Goal: Information Seeking & Learning: Learn about a topic

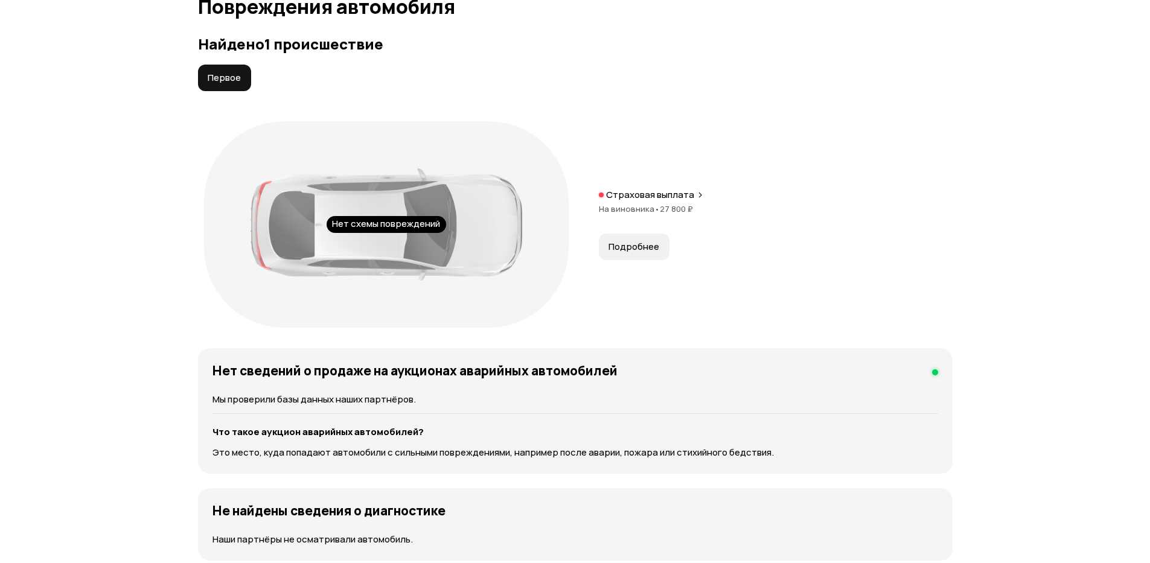
scroll to position [1232, 0]
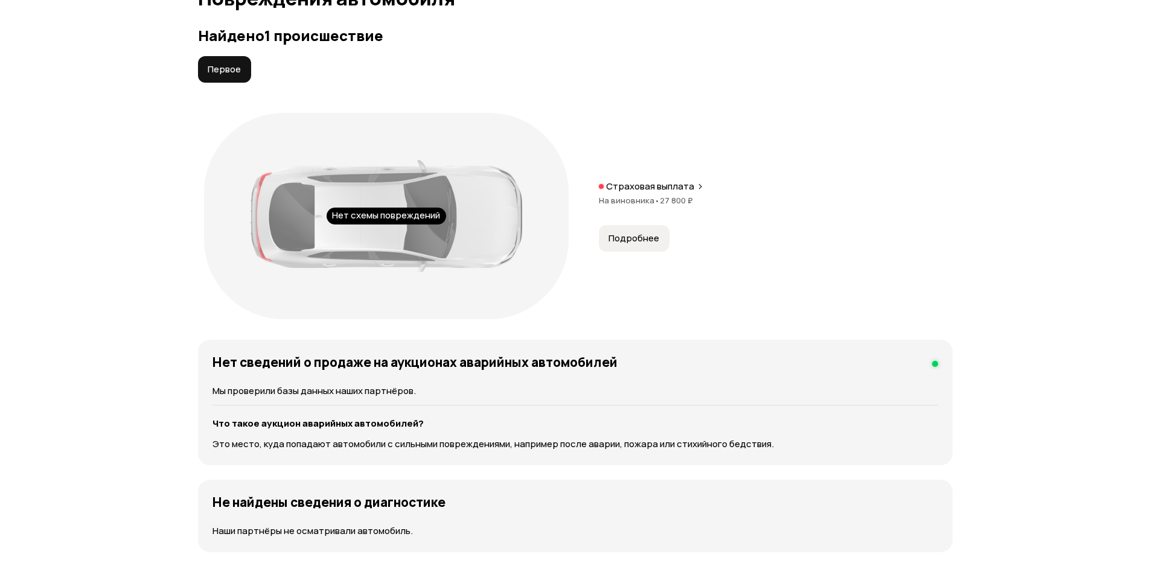
click at [614, 246] on button "Подробнее" at bounding box center [634, 238] width 71 height 27
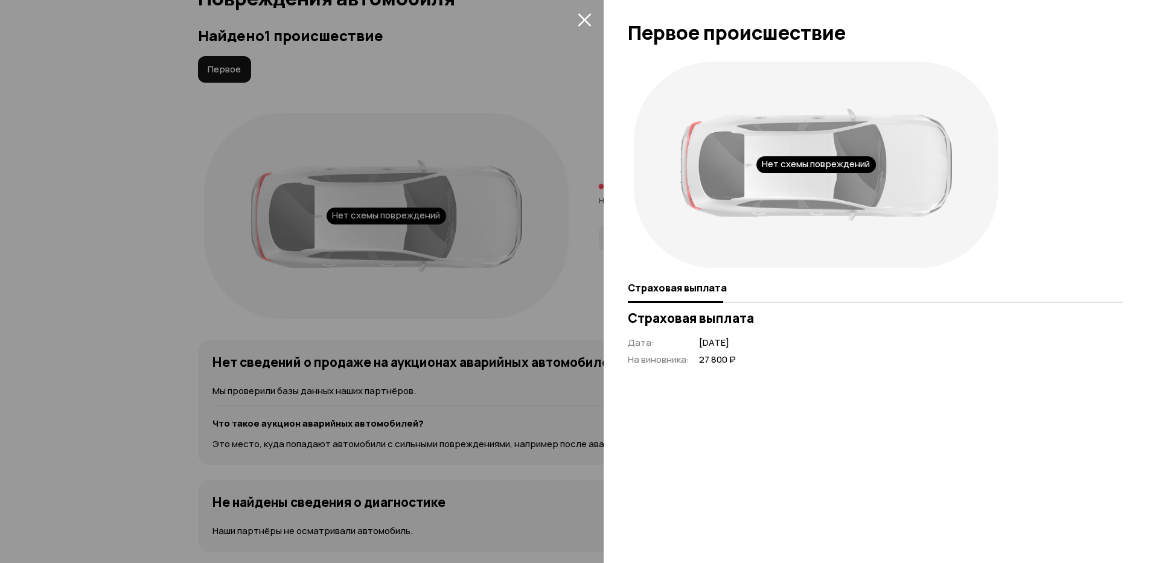
click at [585, 18] on icon "закрыть" at bounding box center [584, 19] width 13 height 13
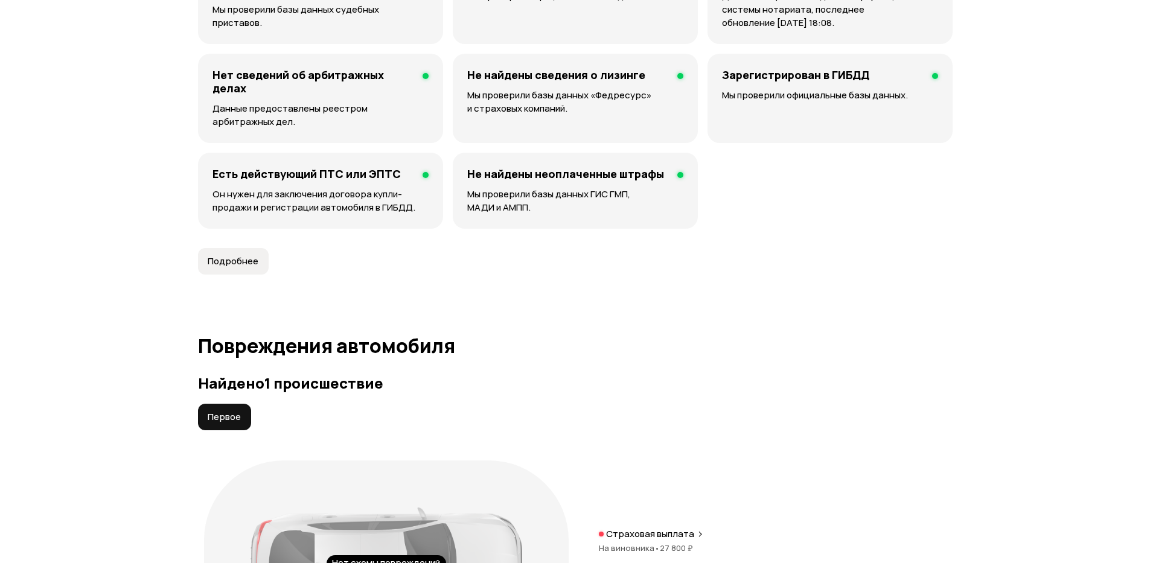
scroll to position [1014, 0]
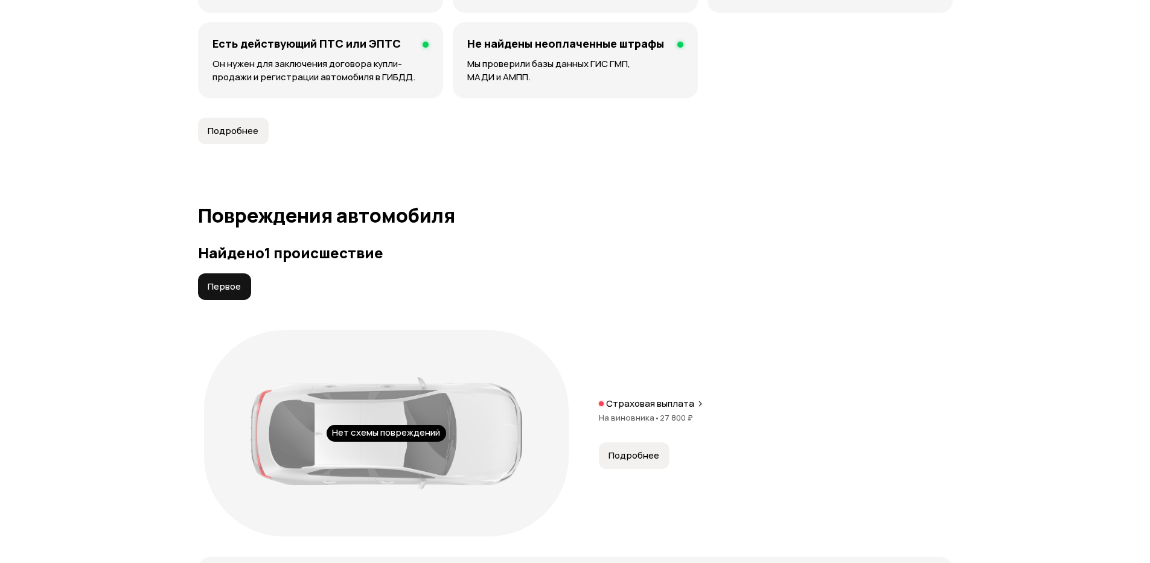
click at [234, 285] on span "Первое" at bounding box center [224, 287] width 33 height 12
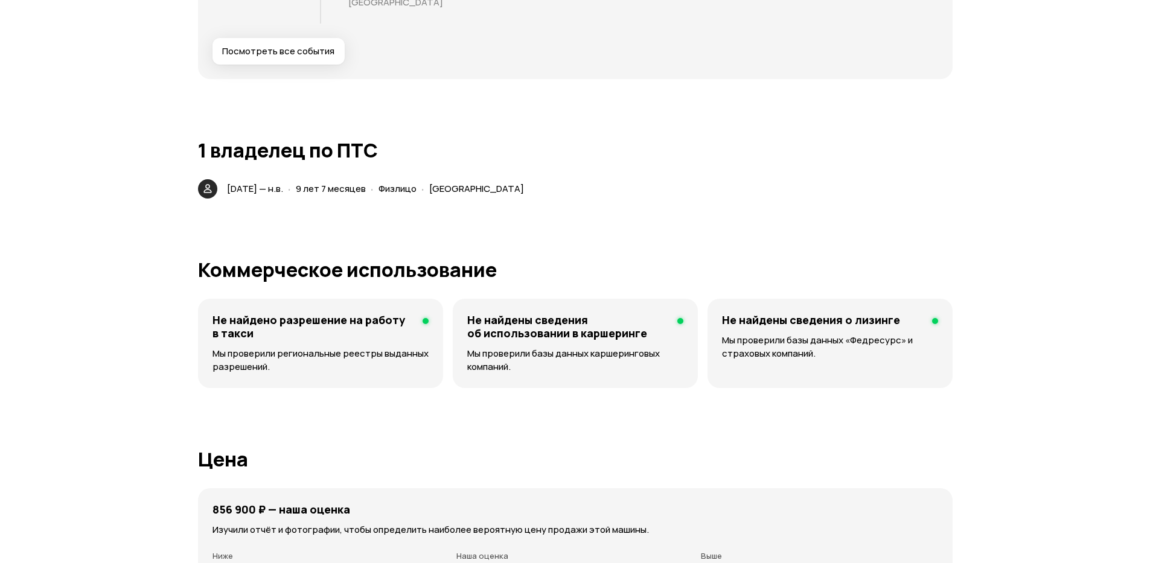
scroll to position [1811, 0]
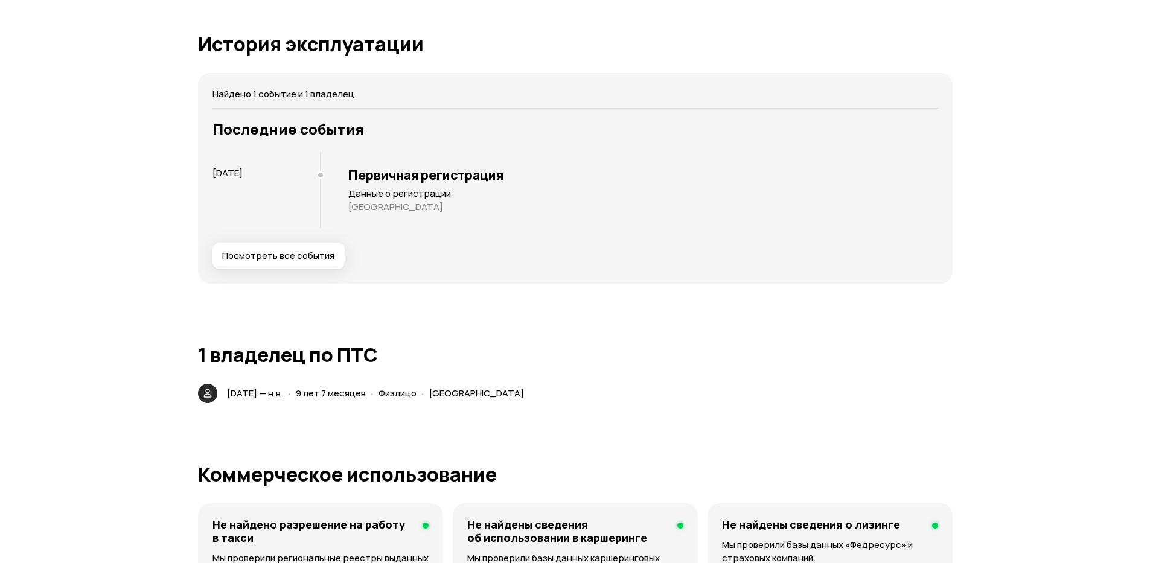
click at [240, 263] on button "Посмотреть все события" at bounding box center [279, 256] width 132 height 27
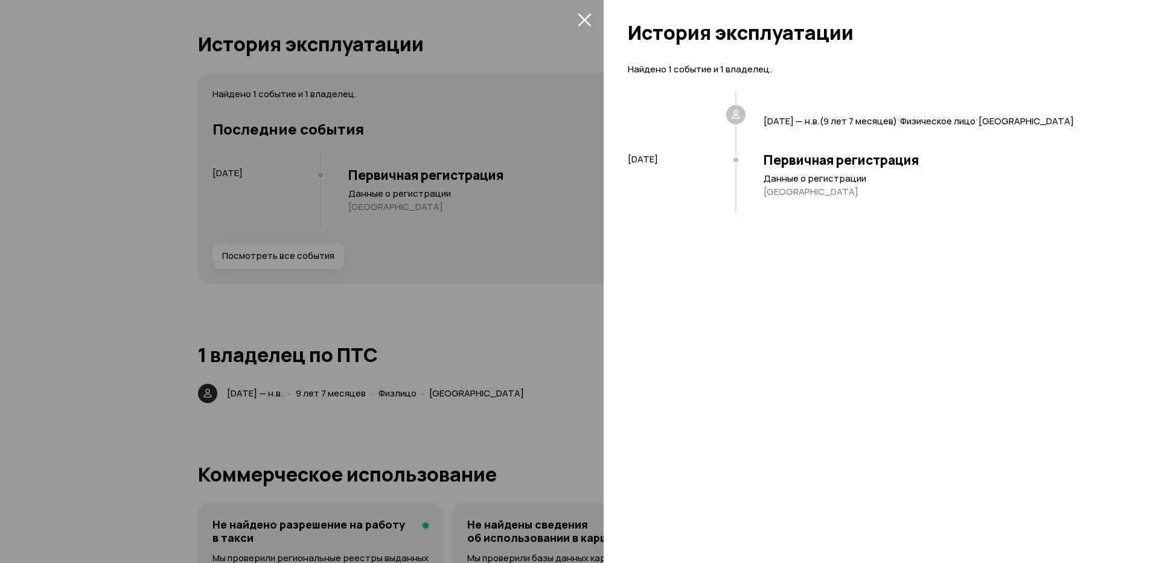
click at [240, 263] on div at bounding box center [579, 281] width 1159 height 563
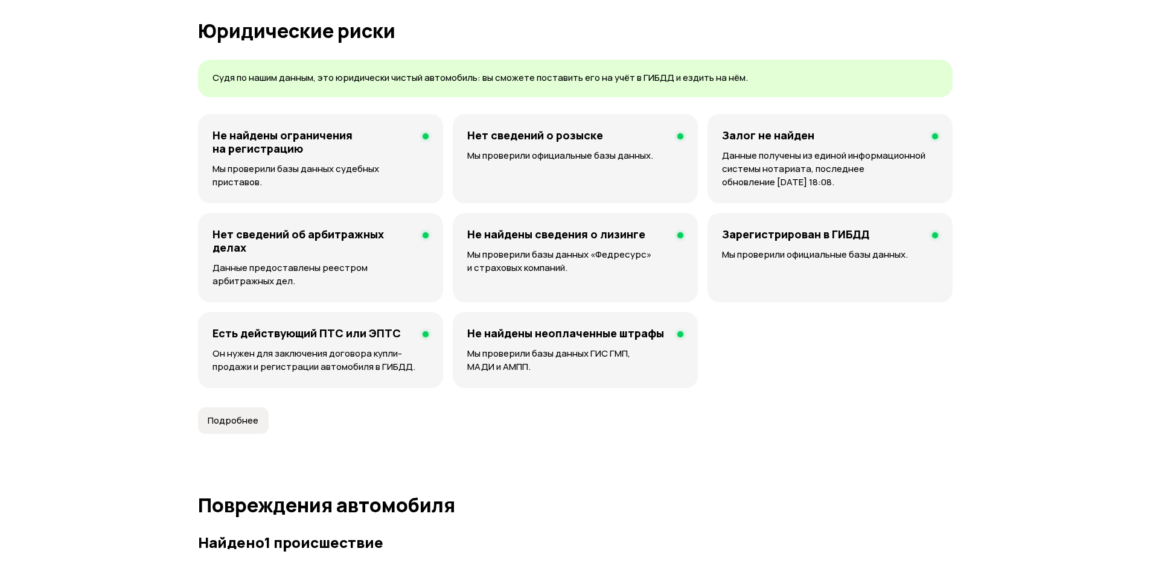
scroll to position [869, 0]
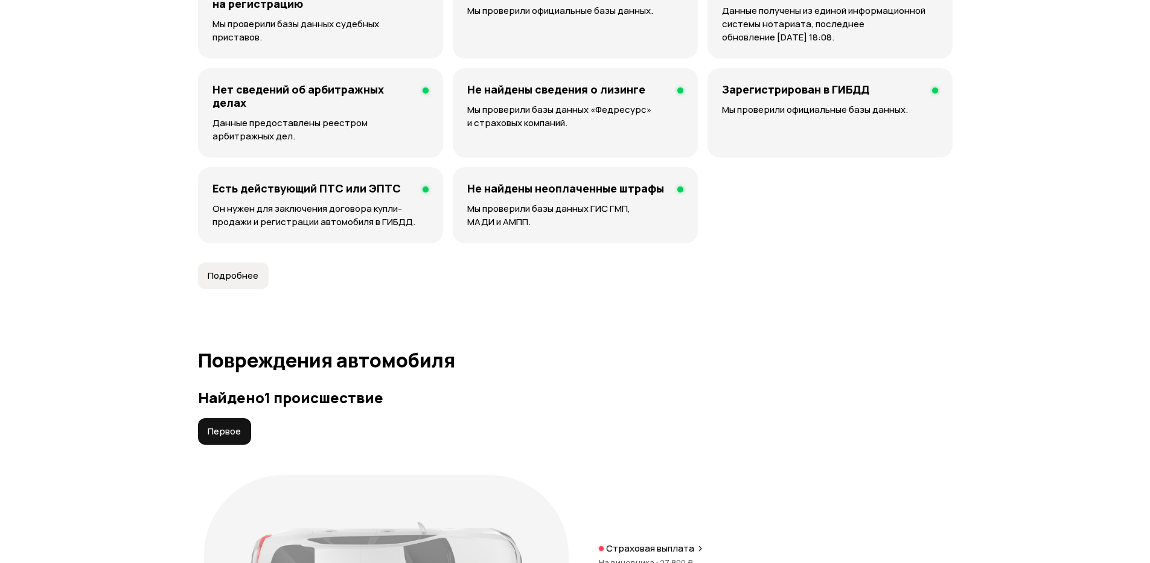
click at [229, 282] on span "Подробнее" at bounding box center [233, 276] width 51 height 12
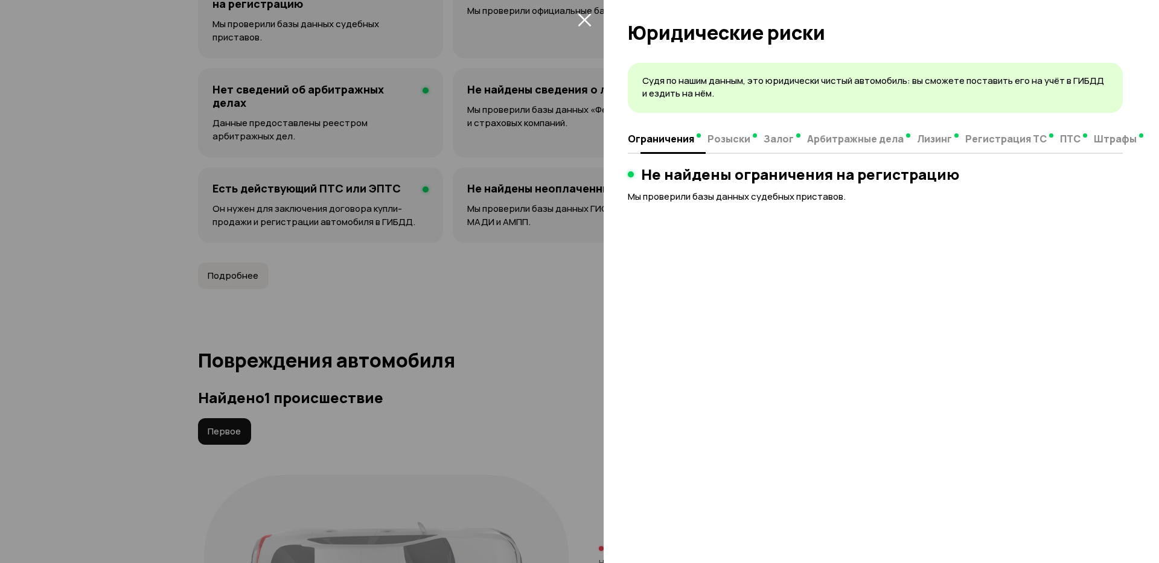
click at [717, 146] on button "Розыски" at bounding box center [732, 139] width 56 height 24
click at [787, 147] on button "Залог" at bounding box center [781, 139] width 43 height 24
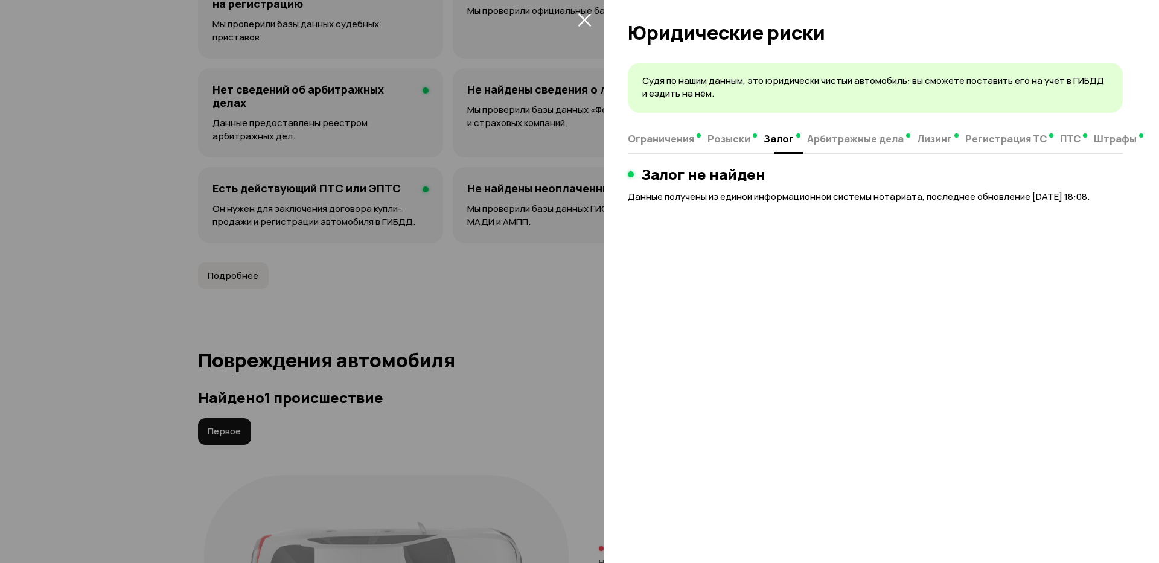
click at [888, 138] on span "Арбитражные дела" at bounding box center [855, 139] width 97 height 12
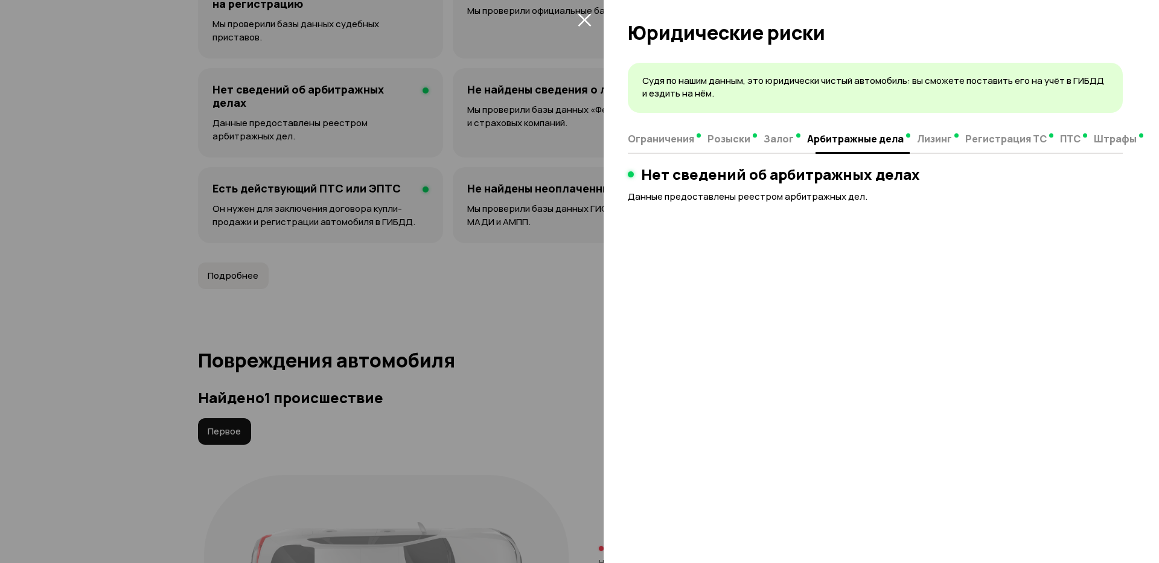
click at [919, 141] on span "Лизинг" at bounding box center [934, 139] width 35 height 12
click at [589, 285] on div at bounding box center [579, 281] width 1159 height 563
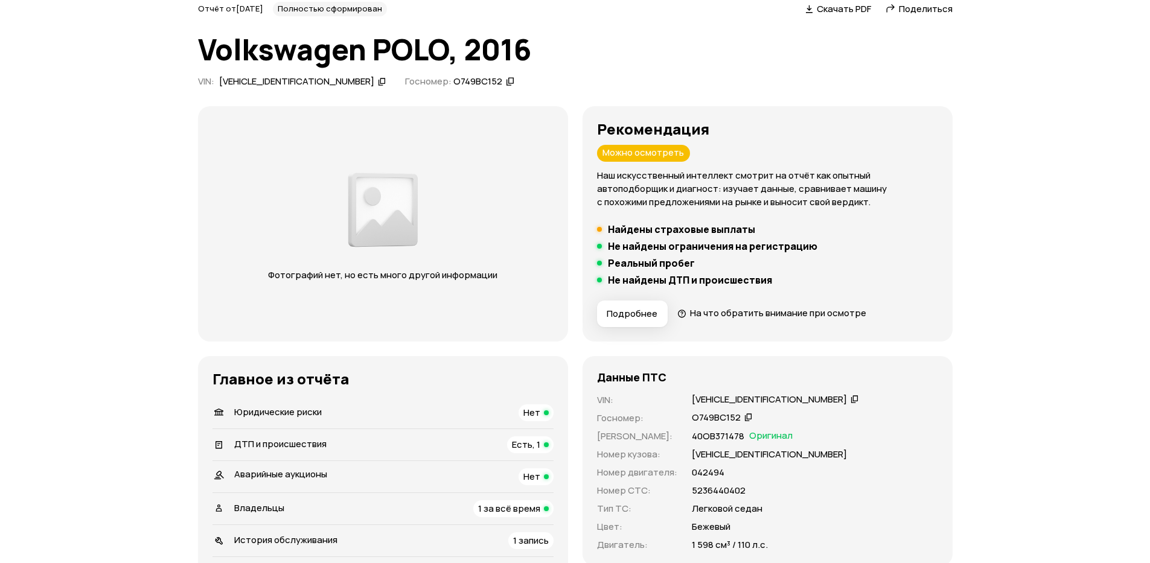
scroll to position [0, 0]
